Goal: Communication & Community: Answer question/provide support

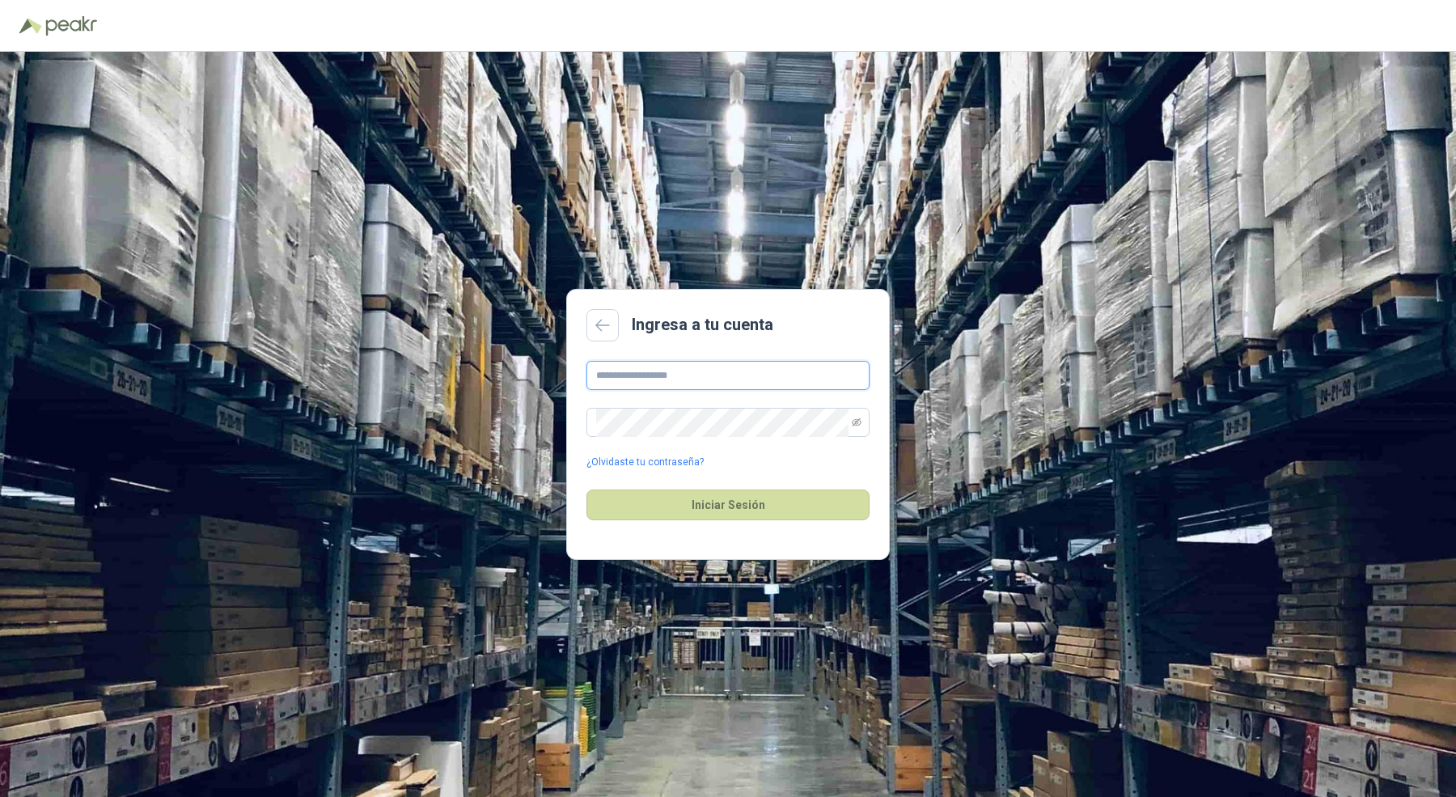
click at [629, 374] on input "text" at bounding box center [727, 375] width 283 height 29
type input "**********"
click at [586, 489] on button "Iniciar Sesión" at bounding box center [727, 504] width 283 height 31
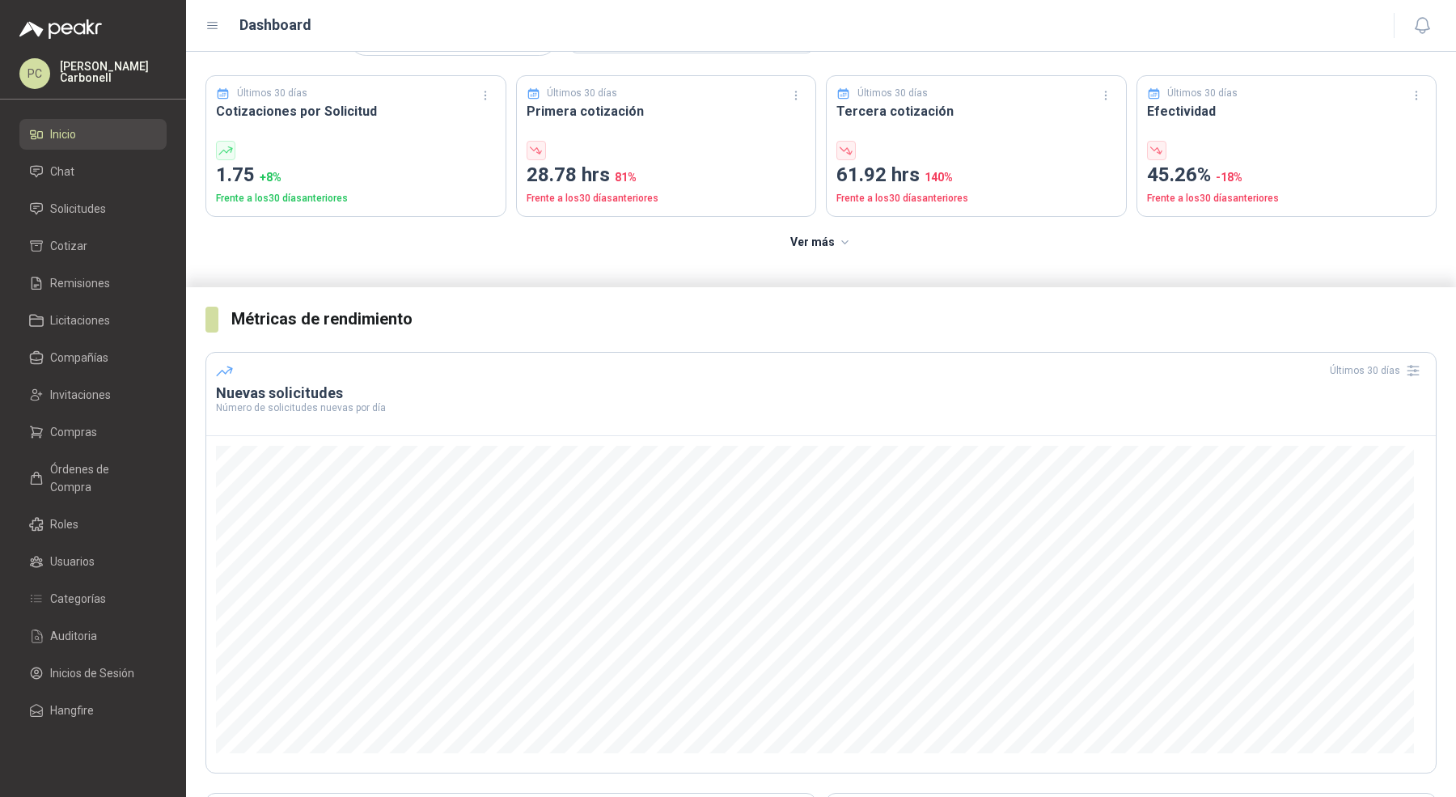
scroll to position [57, 0]
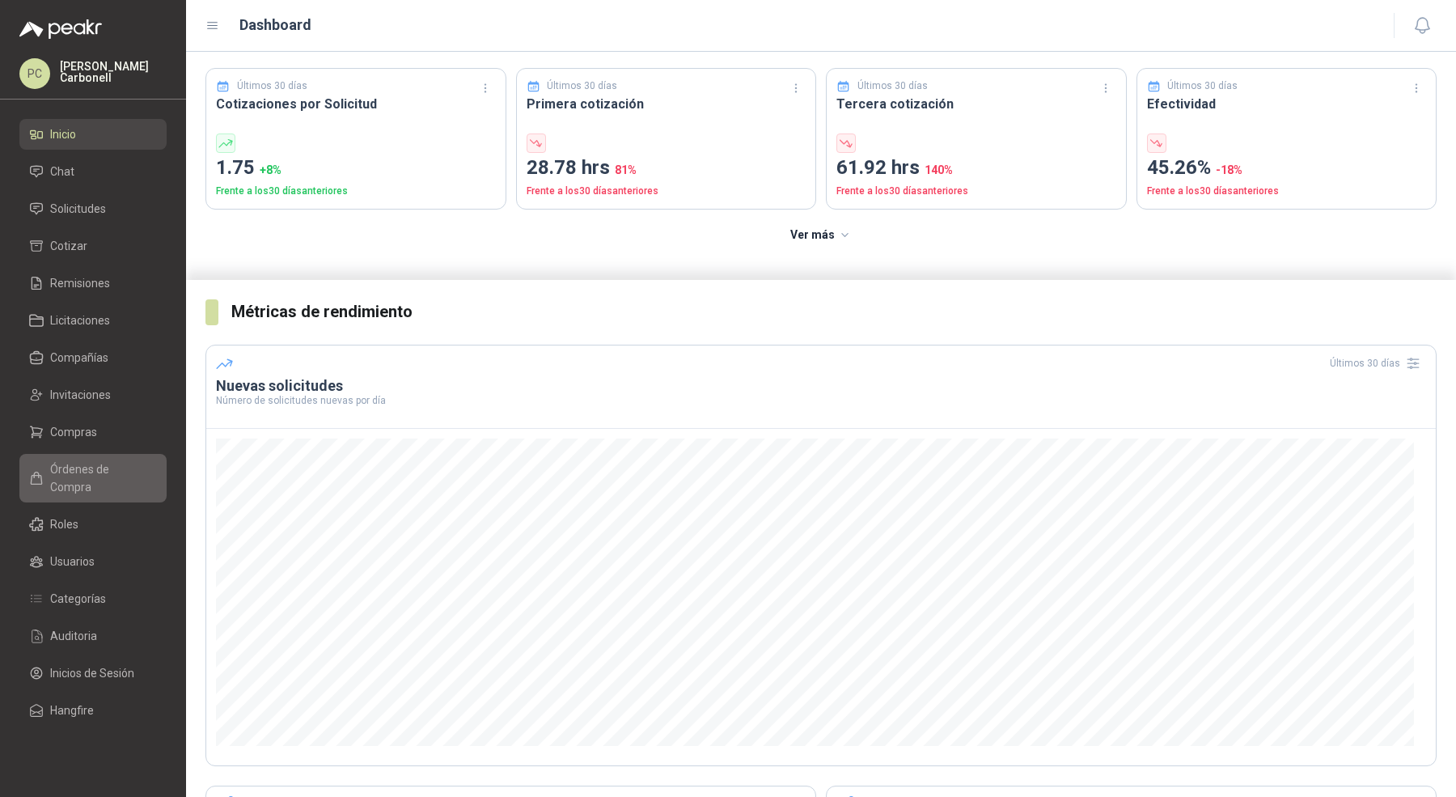
click at [103, 469] on span "Órdenes de Compra" at bounding box center [100, 478] width 101 height 36
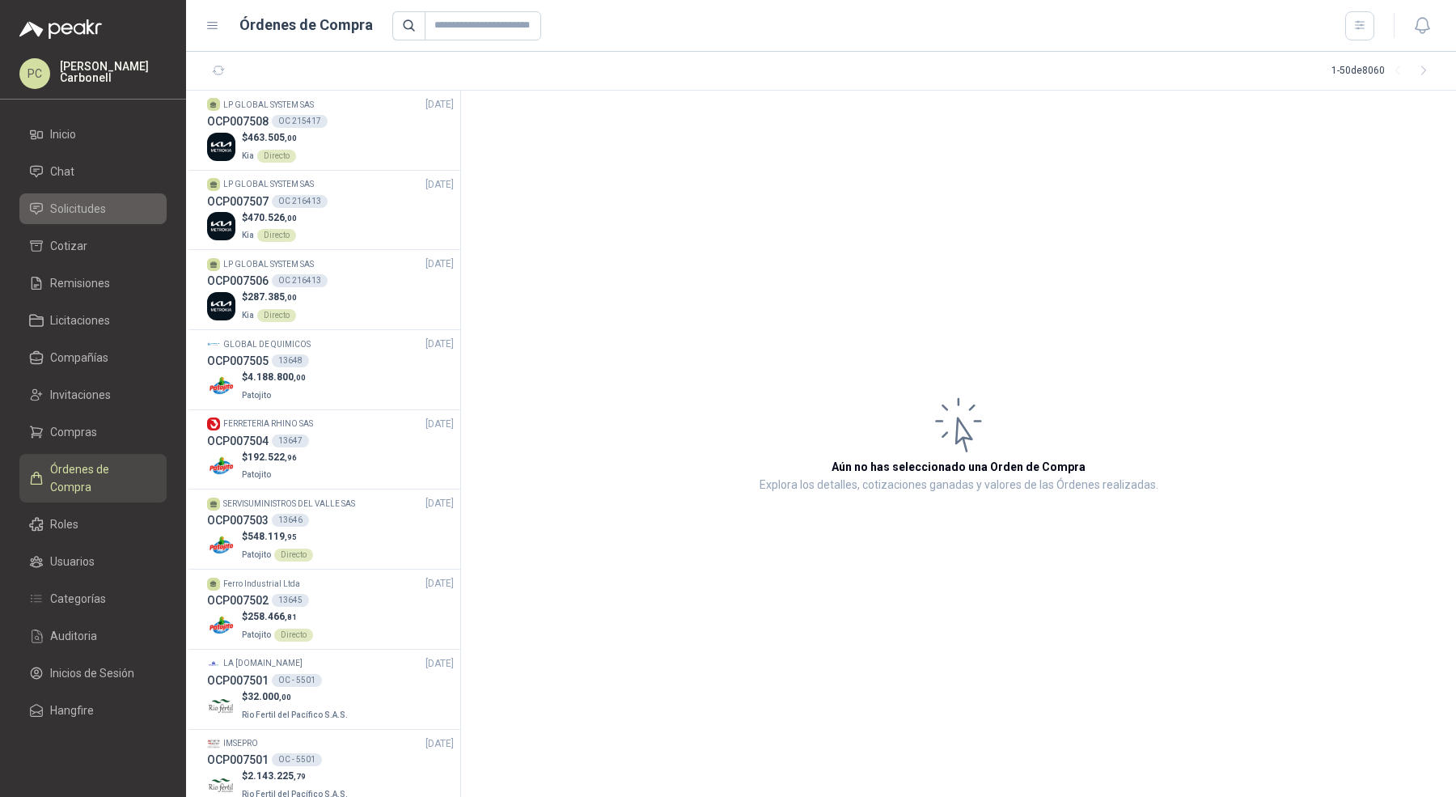
click at [82, 216] on span "Solicitudes" at bounding box center [78, 209] width 56 height 18
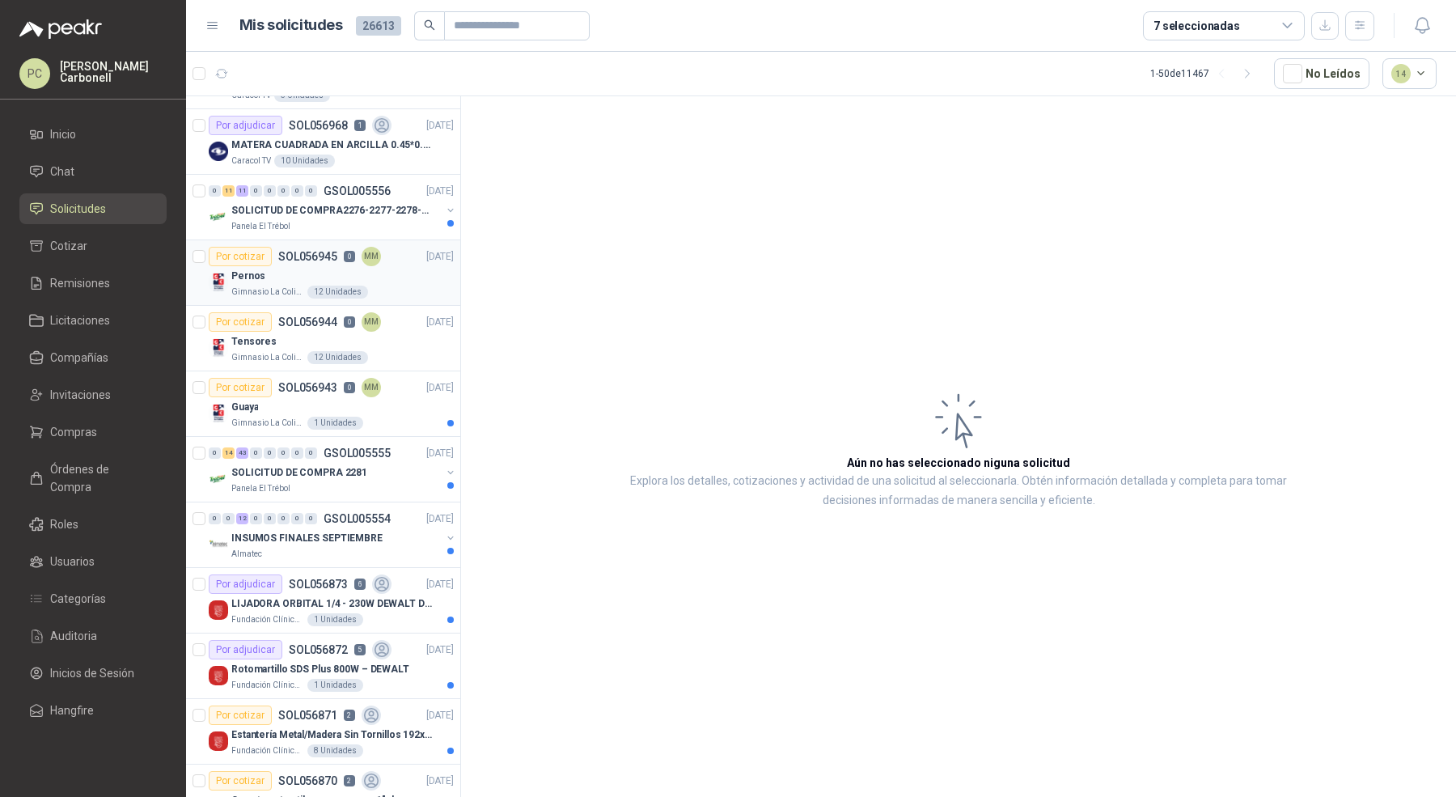
scroll to position [863, 0]
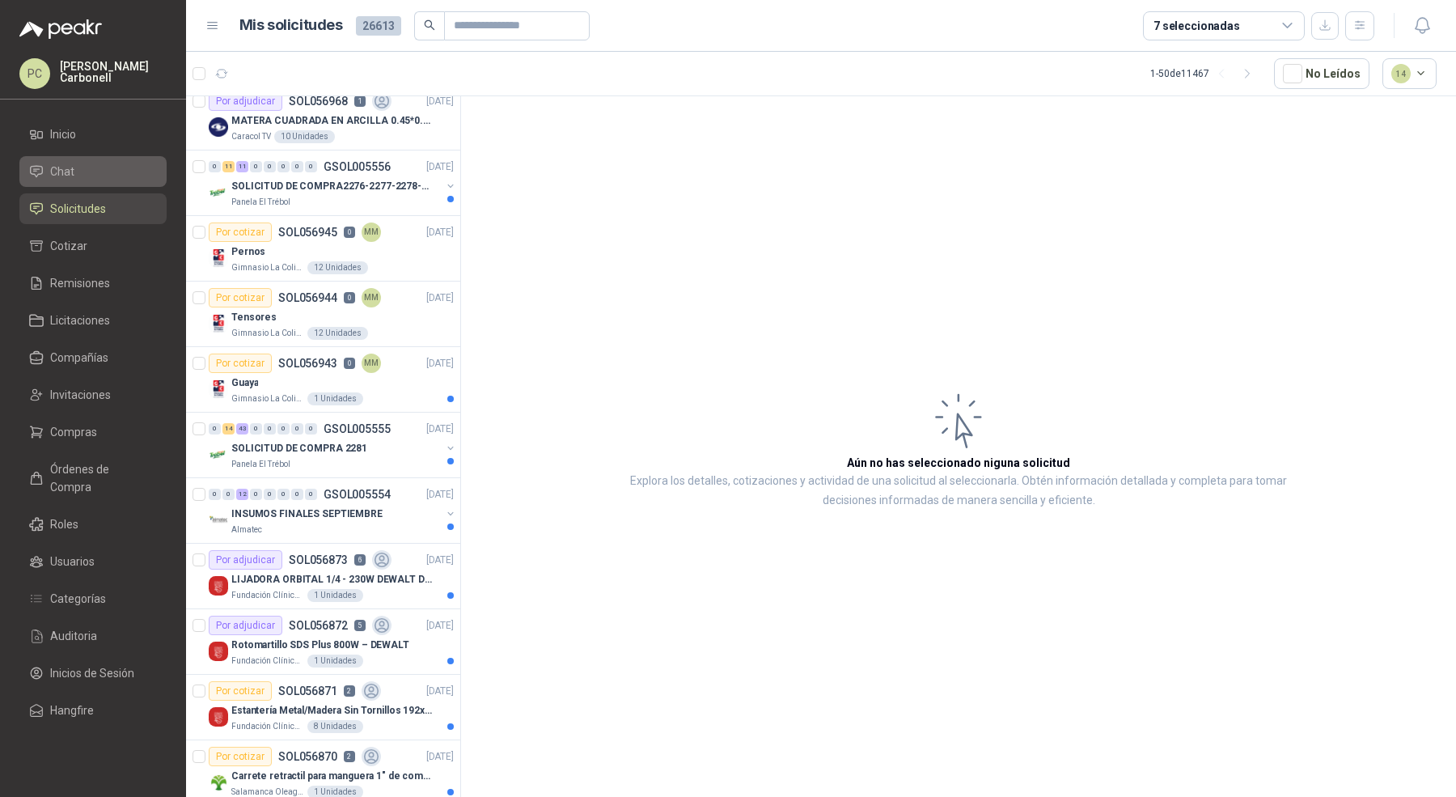
click at [93, 176] on li "Chat" at bounding box center [93, 172] width 128 height 18
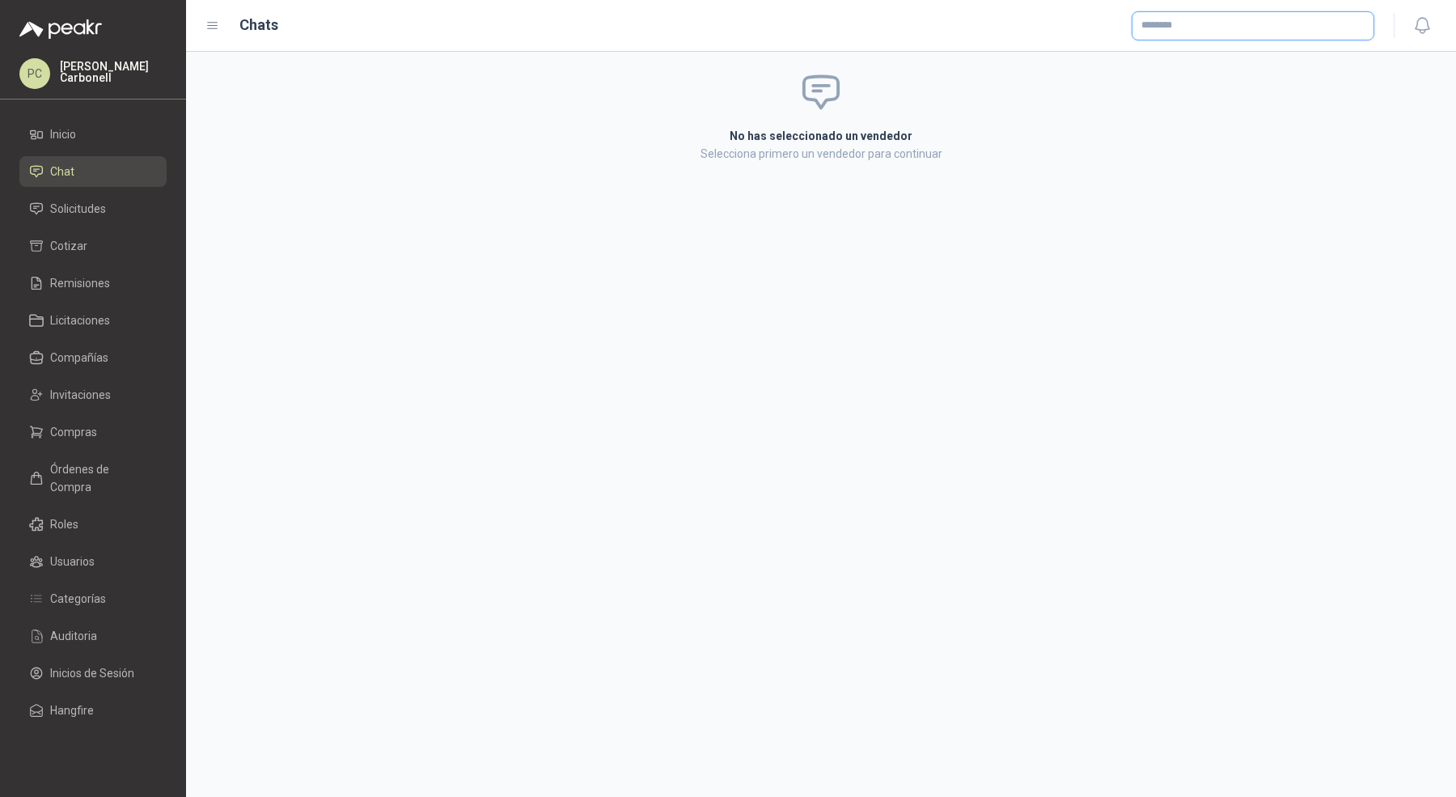
click at [1170, 26] on input "text" at bounding box center [1252, 25] width 241 height 27
type input "******"
click at [1202, 70] on span "NIT : 901009911" at bounding box center [1197, 70] width 57 height 8
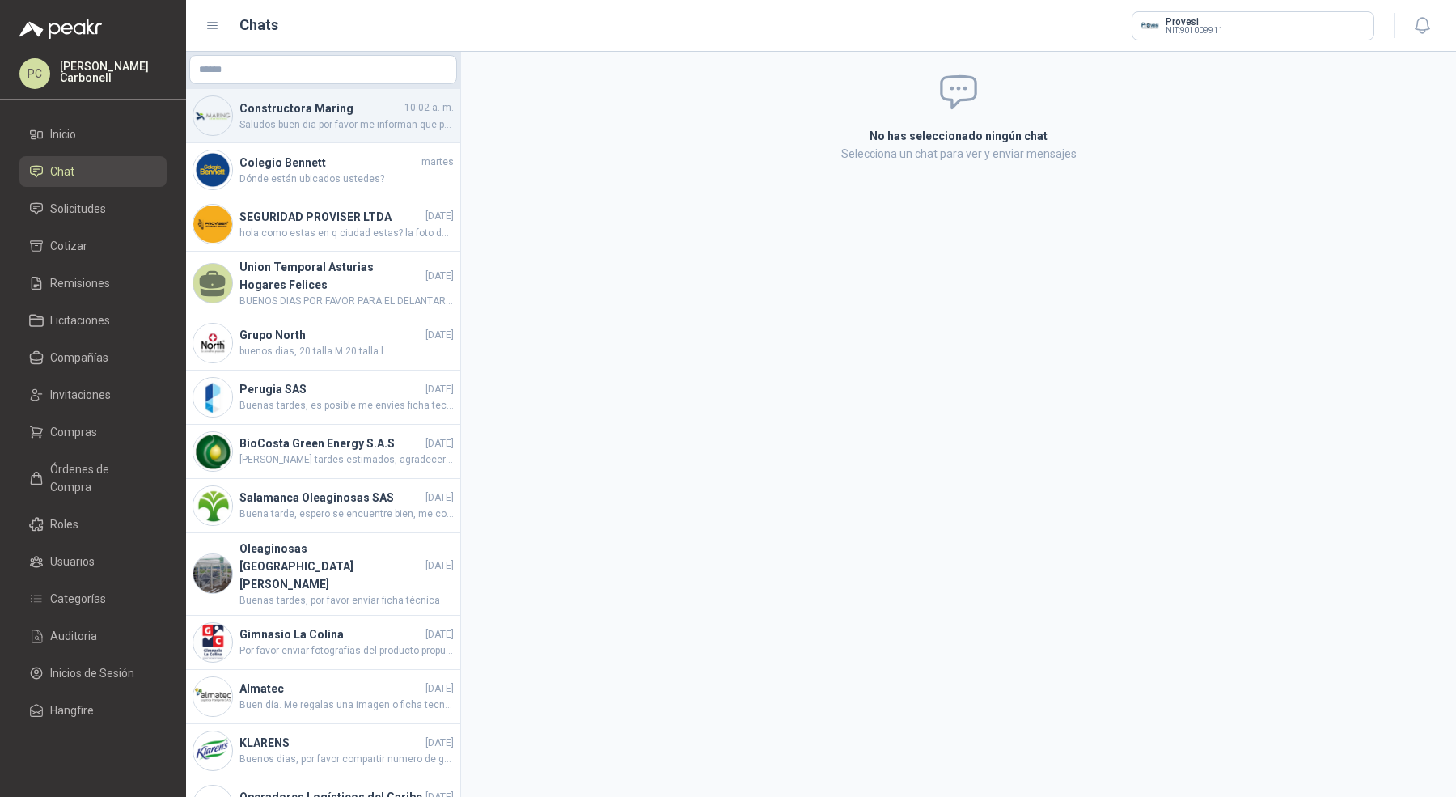
click at [353, 120] on span "Saludos buen dia por favor me informan que puedo hacer la camilla salio mala un…" at bounding box center [346, 124] width 214 height 15
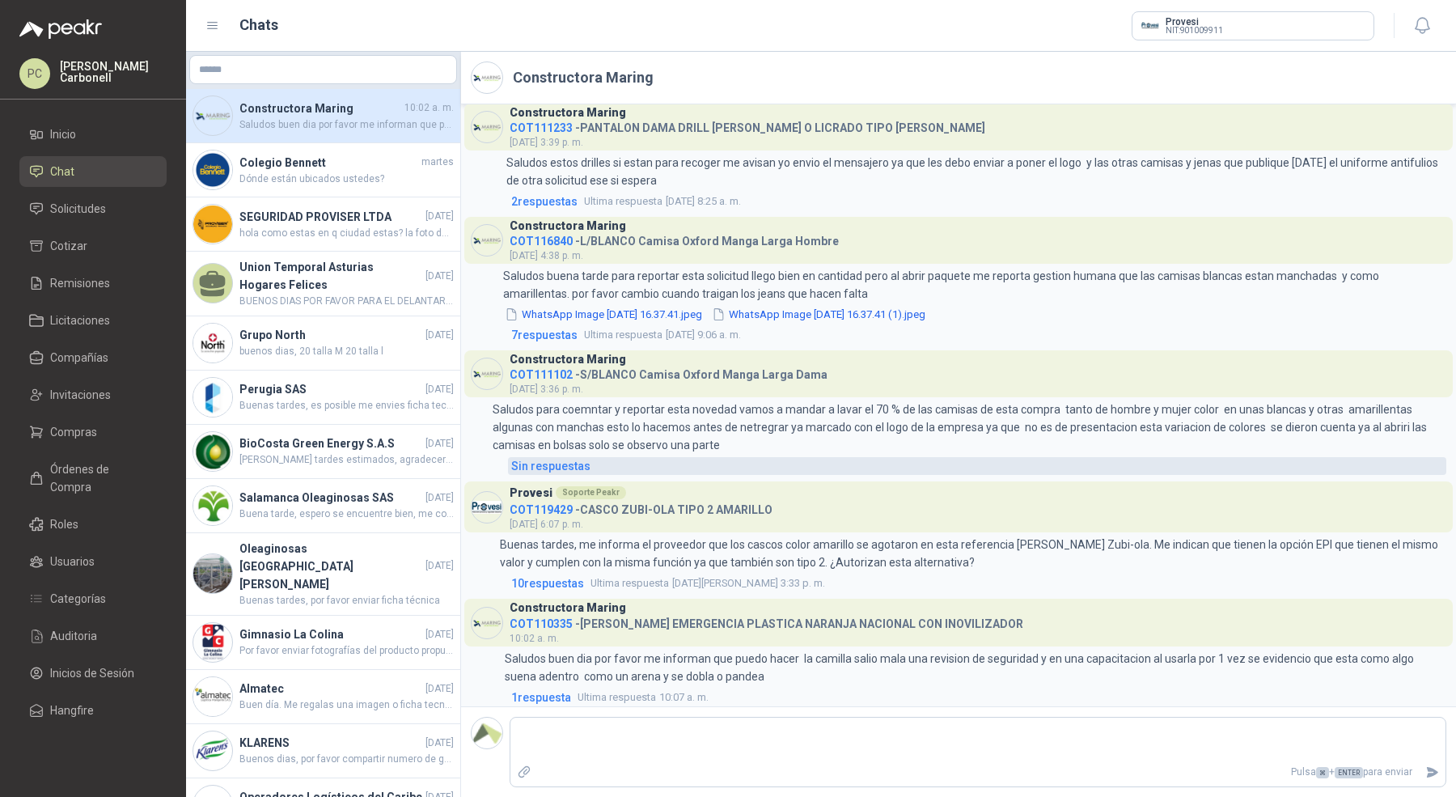
scroll to position [401, 0]
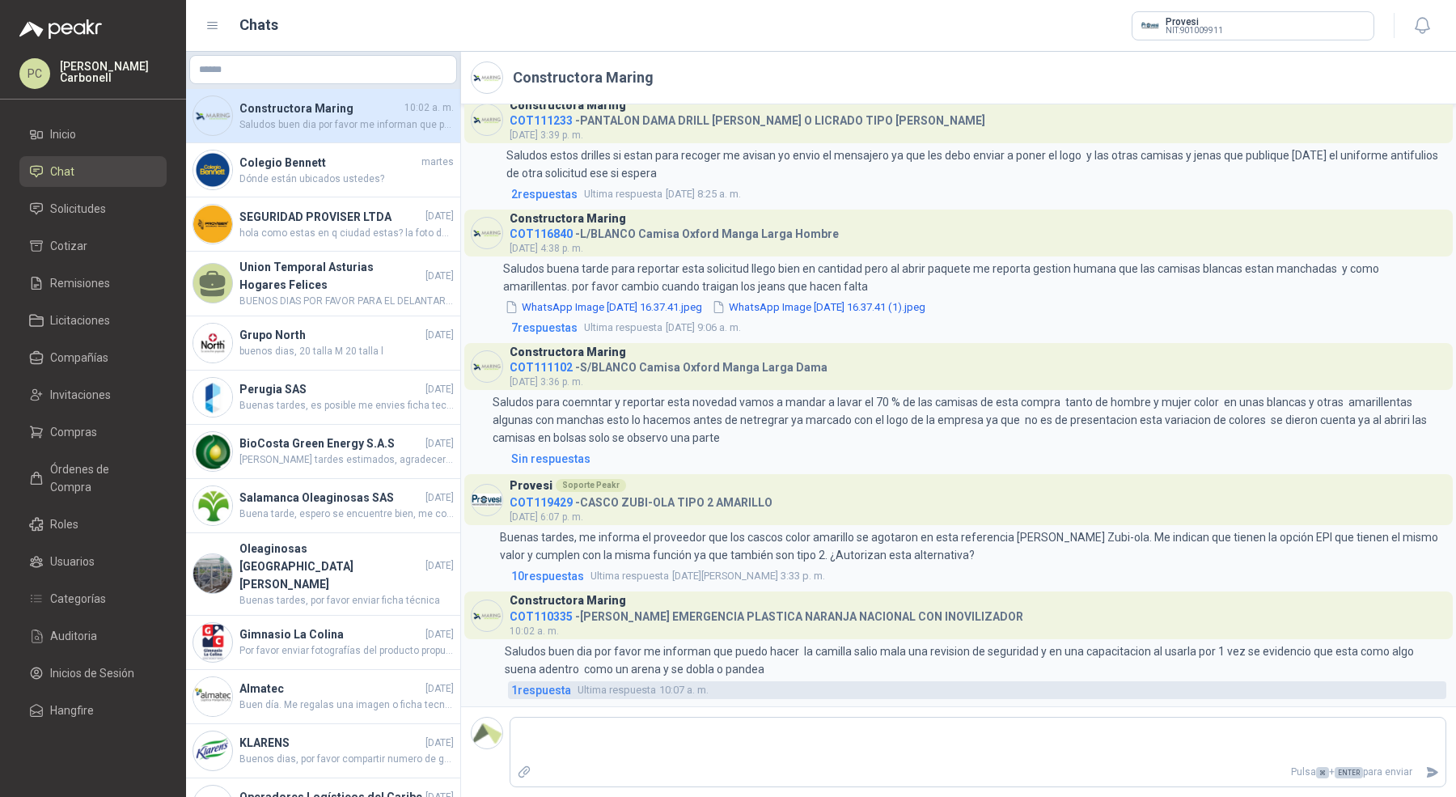
click at [564, 691] on span "1 respuesta" at bounding box center [541, 690] width 60 height 18
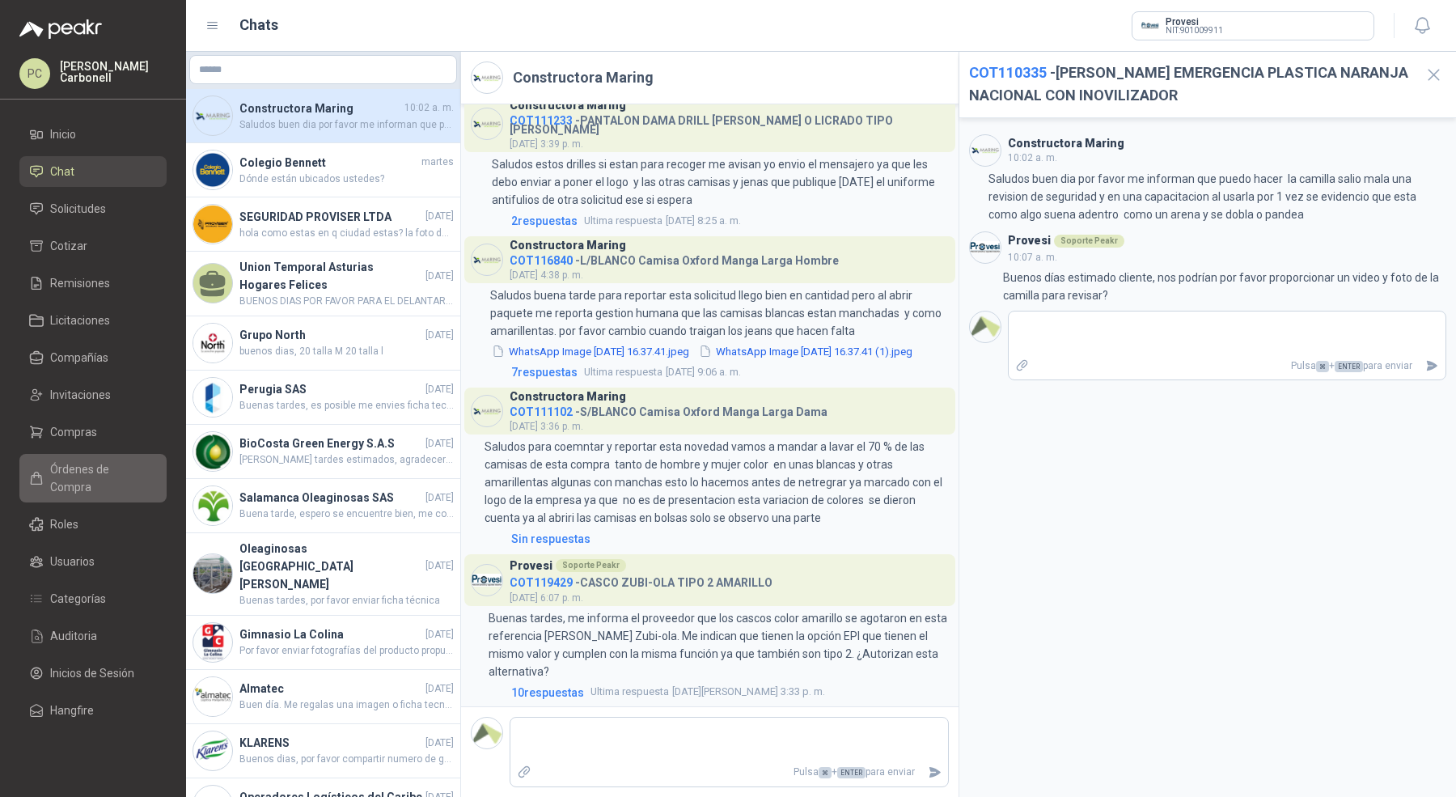
click at [91, 458] on link "Órdenes de Compra" at bounding box center [92, 478] width 147 height 49
